Goal: Task Accomplishment & Management: Use online tool/utility

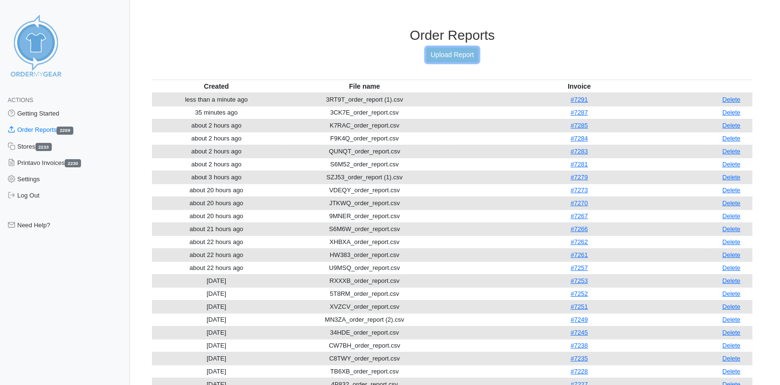
click at [463, 57] on link "Upload Report" at bounding box center [452, 54] width 52 height 15
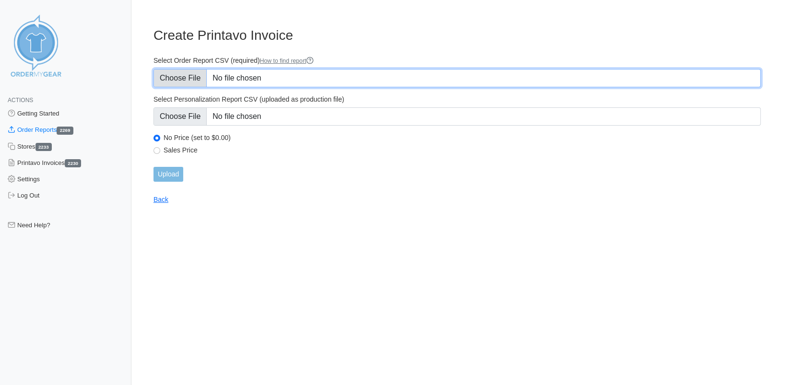
click at [195, 78] on input "Select Order Report CSV (required) How to find report" at bounding box center [456, 78] width 607 height 18
type input "C:\fakepath\EYCQ6_order_report.csv"
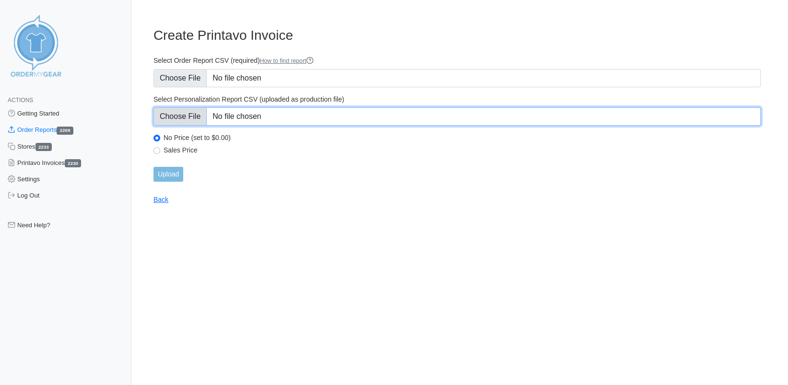
click at [189, 117] on input "Select Personalization Report CSV (uploaded as production file)" at bounding box center [456, 116] width 607 height 18
type input "C:\fakepath\EYCQ6_personalization_report.csv"
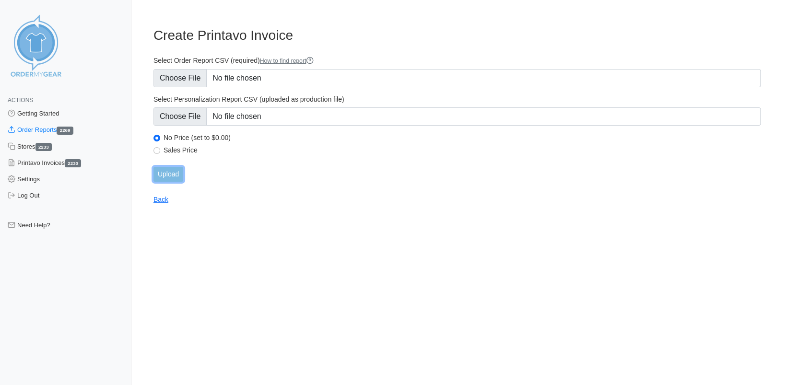
click at [173, 173] on input "Upload" at bounding box center [168, 174] width 30 height 15
